Goal: Information Seeking & Learning: Learn about a topic

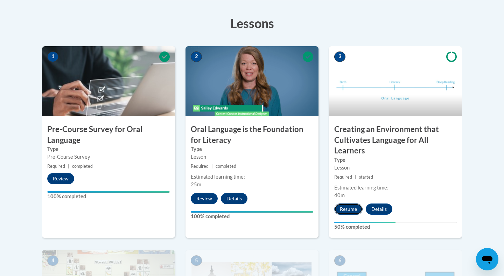
click at [352, 213] on button "Resume" at bounding box center [348, 208] width 28 height 11
